Goal: Navigation & Orientation: Find specific page/section

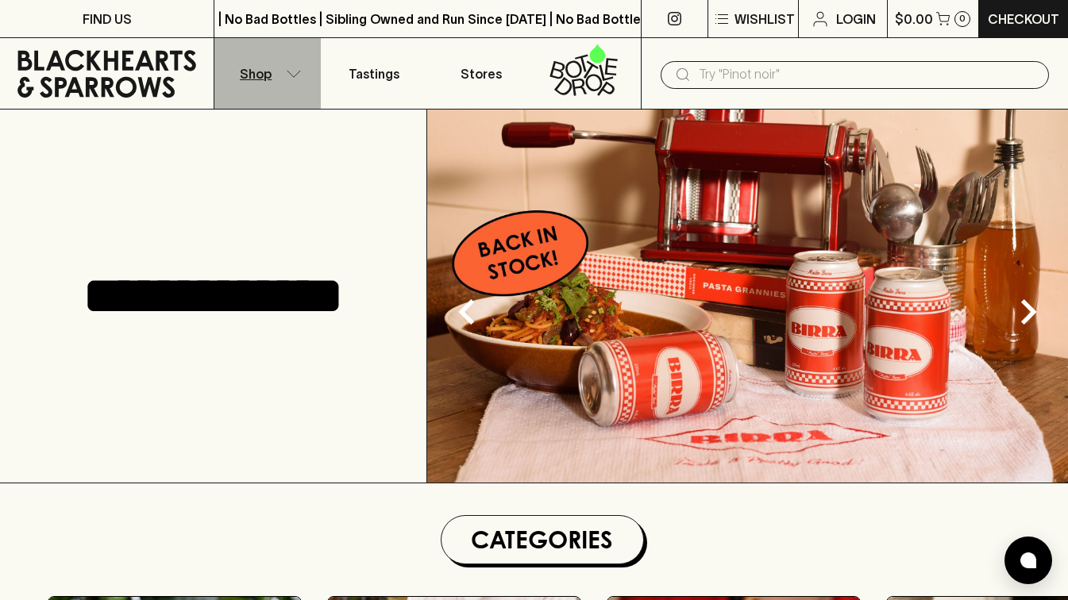
click at [296, 73] on icon "button" at bounding box center [294, 74] width 16 height 8
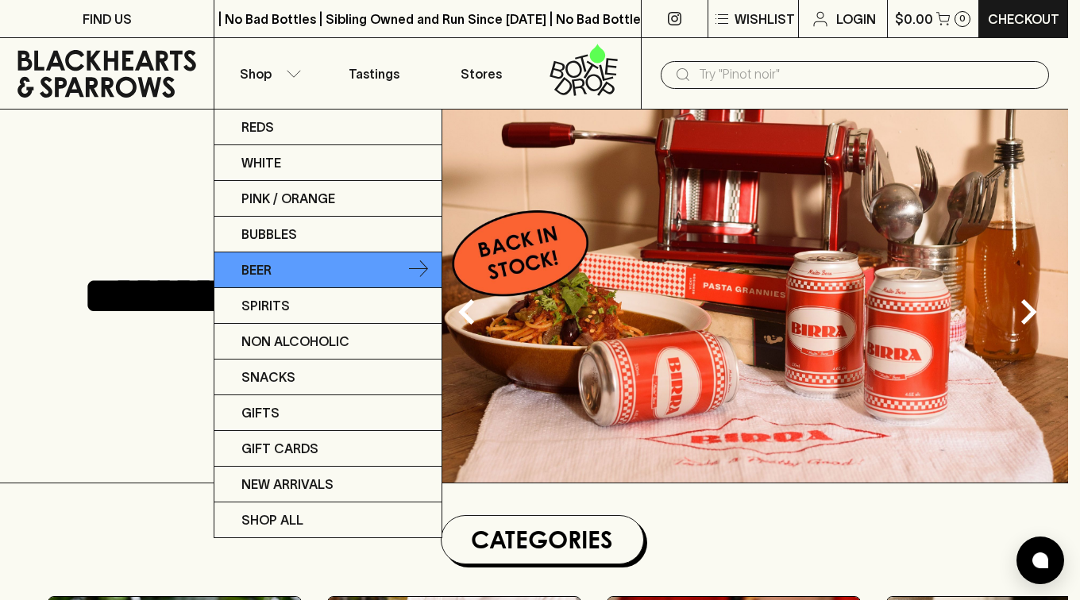
click at [277, 267] on link "Beer" at bounding box center [327, 270] width 227 height 36
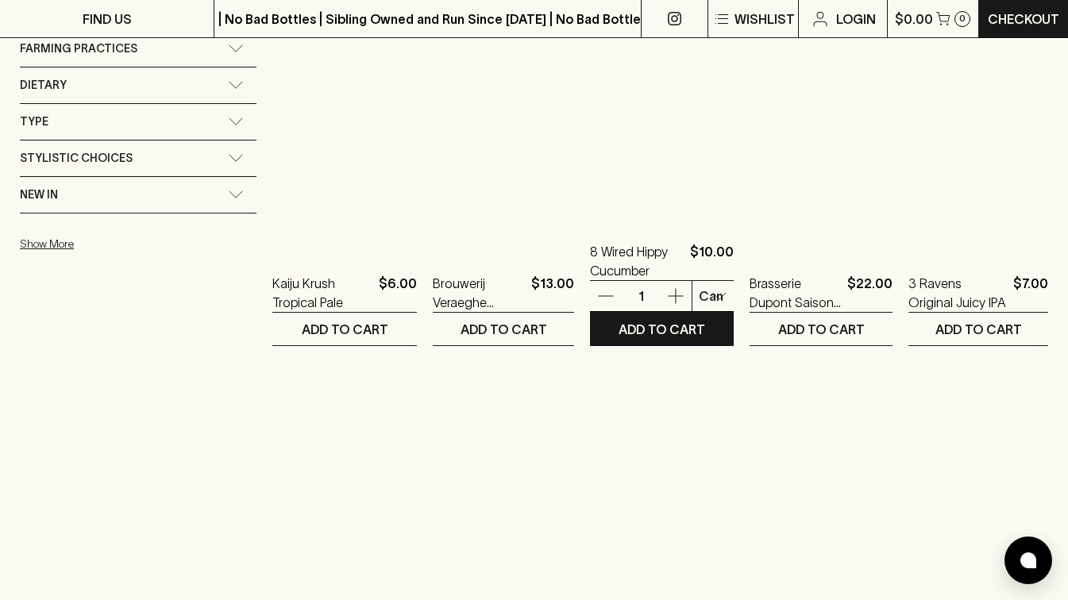
scroll to position [1667, 0]
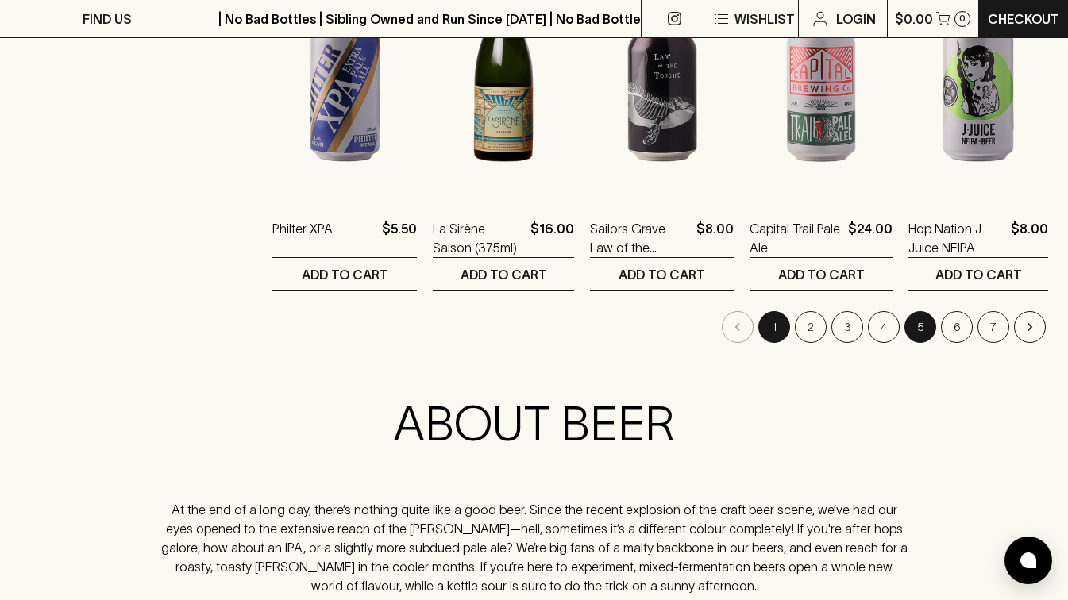
click at [922, 322] on button "5" at bounding box center [920, 327] width 32 height 32
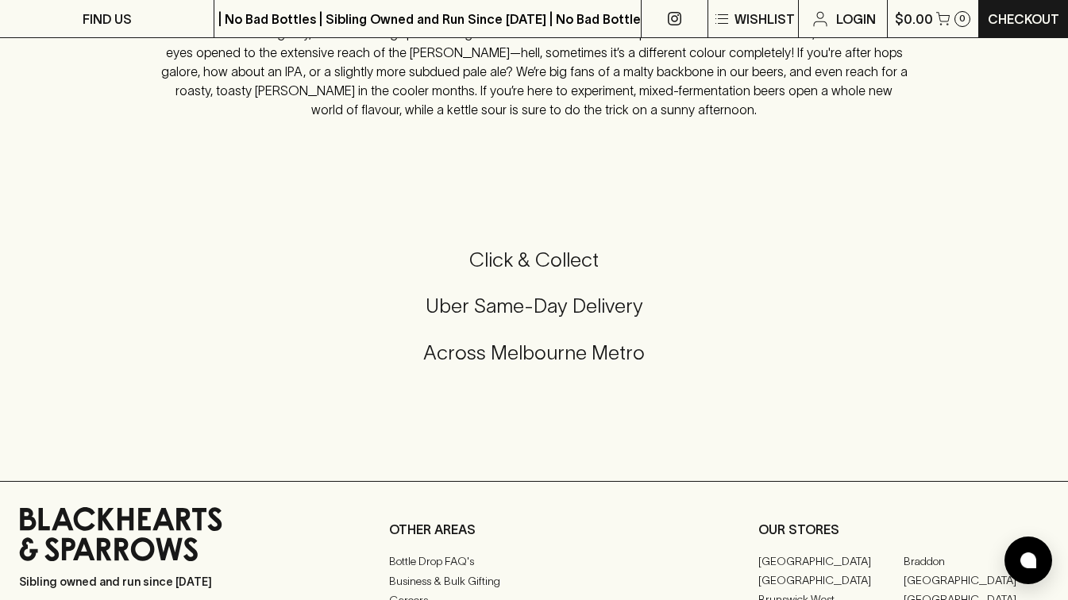
scroll to position [2382, 0]
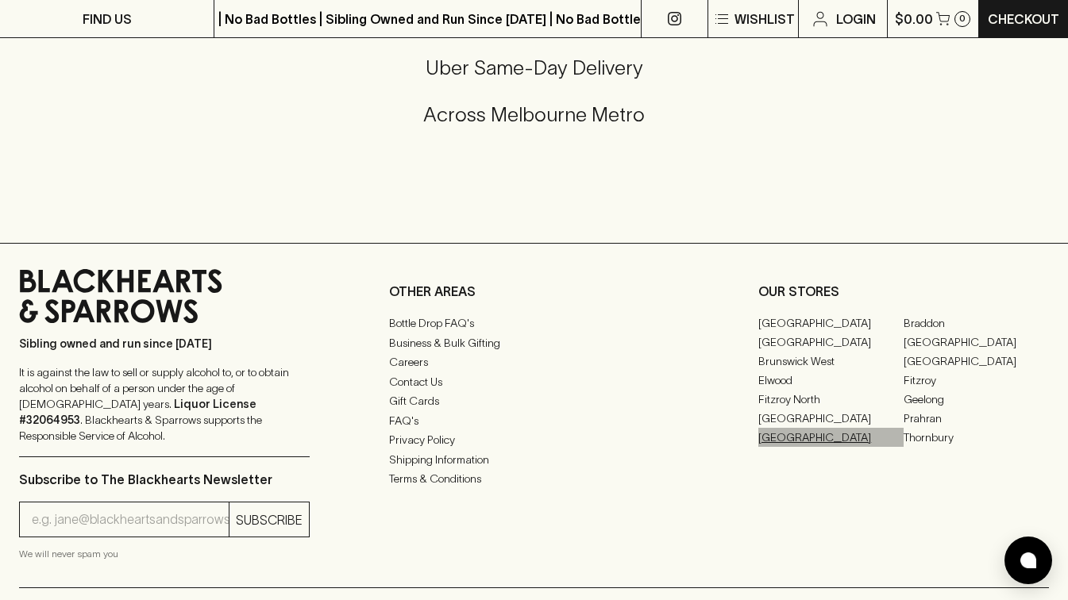
click at [795, 437] on link "[GEOGRAPHIC_DATA]" at bounding box center [830, 437] width 145 height 19
